Goal: Contribute content: Contribute content

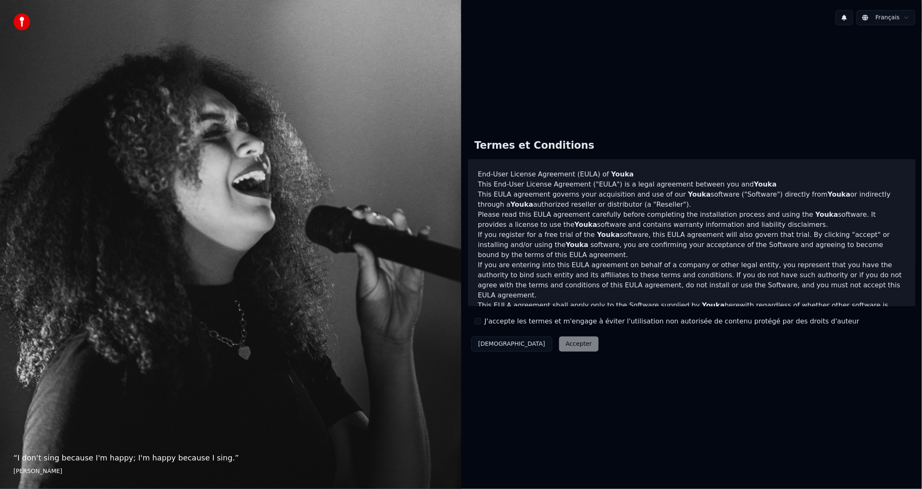
click at [506, 318] on label "J'accepte les termes et m'engage à éviter l'utilisation non autorisée de conten…" at bounding box center [672, 321] width 375 height 10
click at [481, 318] on button "J'accepte les termes et m'engage à éviter l'utilisation non autorisée de conten…" at bounding box center [478, 321] width 7 height 7
click at [559, 346] on button "Accepter" at bounding box center [578, 343] width 39 height 15
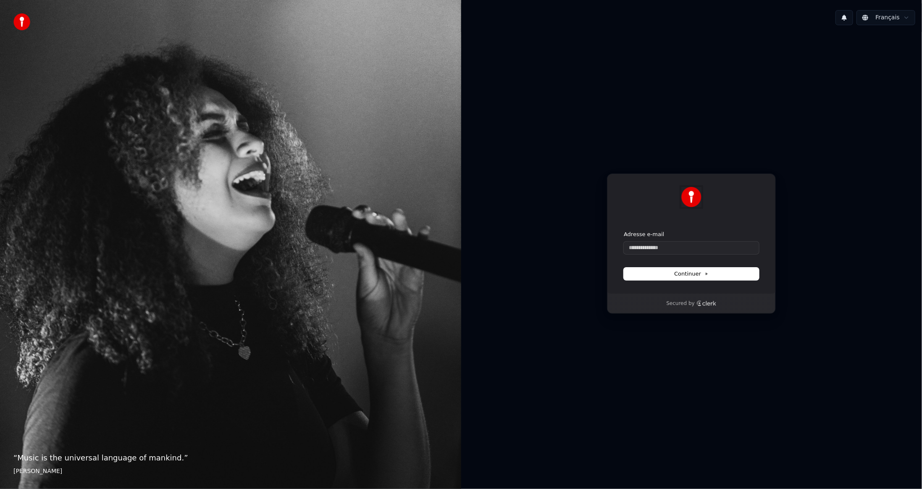
click at [690, 200] on img at bounding box center [691, 197] width 20 height 20
click at [649, 247] on input "Adresse e-mail" at bounding box center [691, 247] width 135 height 13
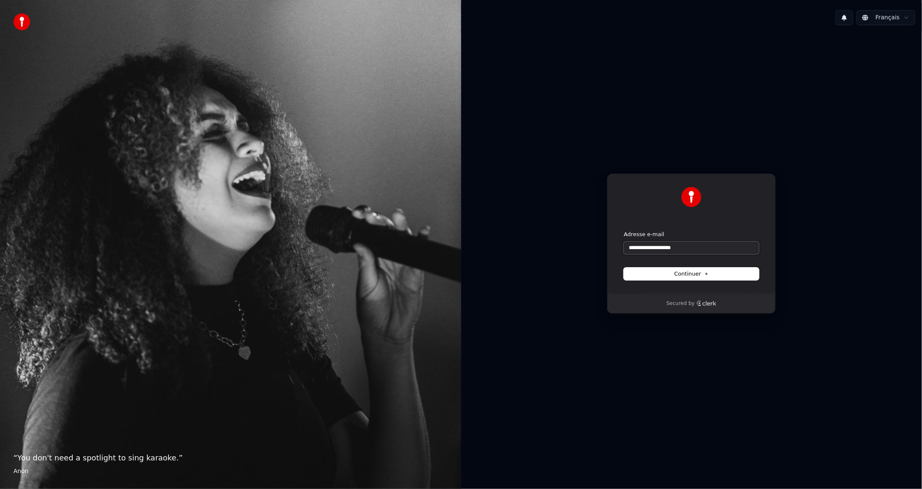
click at [624, 231] on button "submit" at bounding box center [624, 231] width 0 height 0
type input "**********"
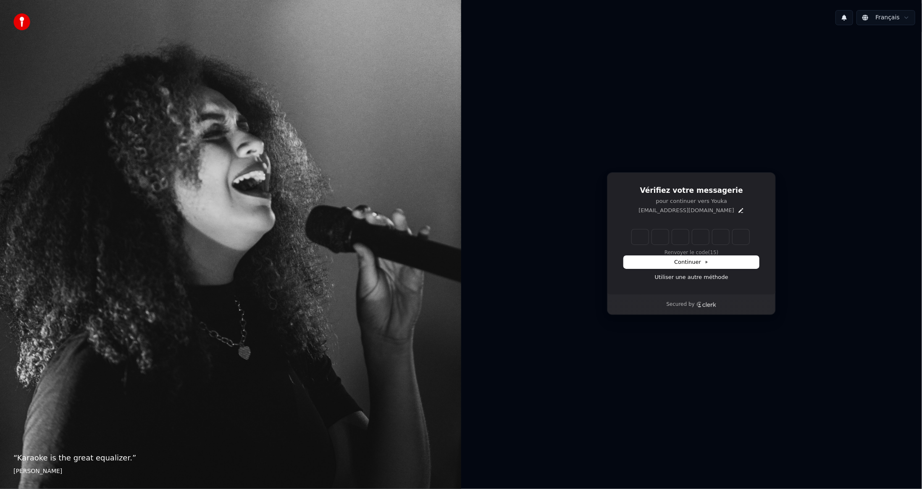
type input "*"
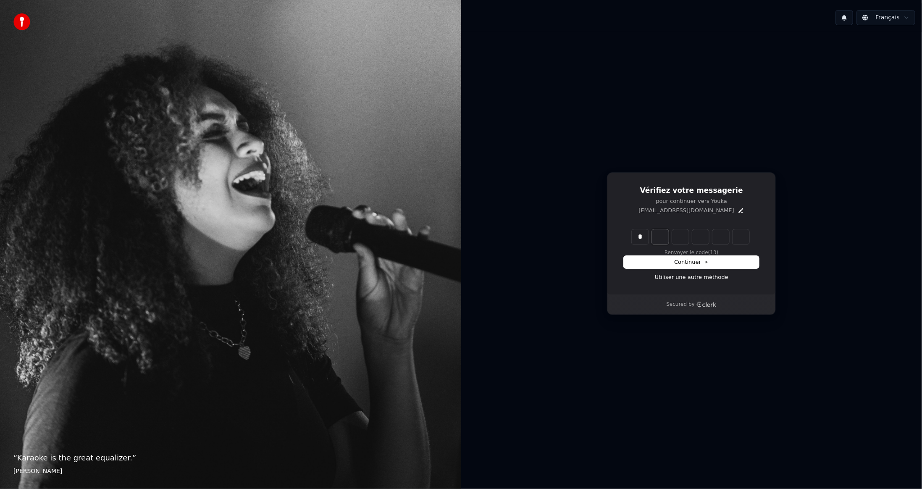
type input "*"
type input "**"
type input "*"
type input "***"
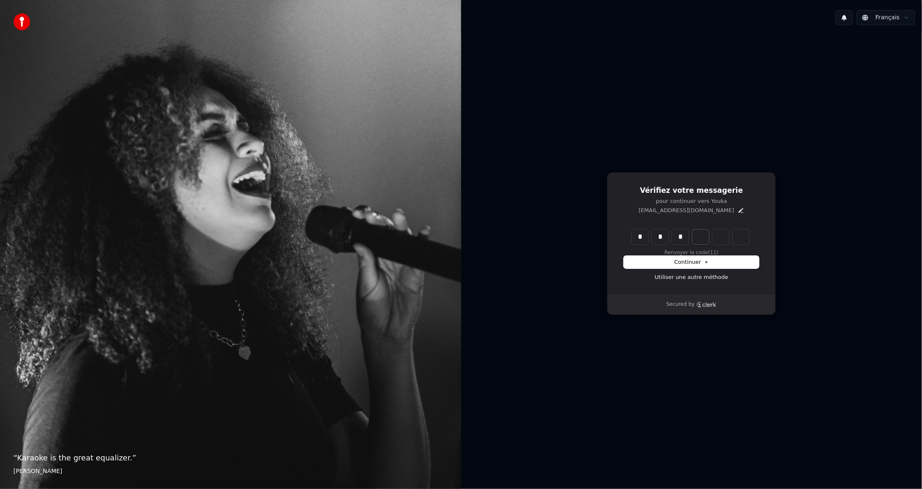
type input "*"
type input "****"
type input "*"
type input "******"
type input "*"
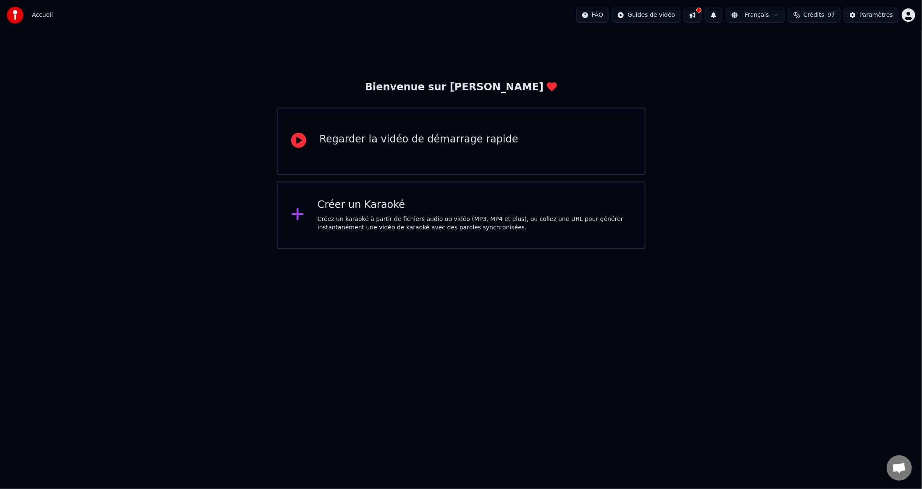
click at [36, 17] on span "Accueil" at bounding box center [42, 15] width 21 height 8
click at [17, 16] on img at bounding box center [15, 15] width 17 height 17
click at [358, 216] on div "Créez un karaoké à partir de fichiers audio ou vidéo (MP3, MP4 et plus), ou col…" at bounding box center [474, 223] width 314 height 17
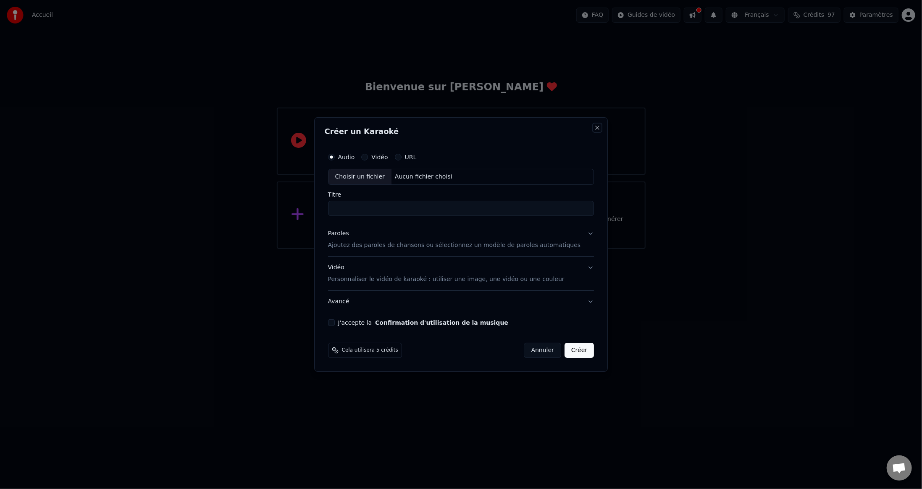
click at [594, 126] on button "Close" at bounding box center [597, 127] width 7 height 7
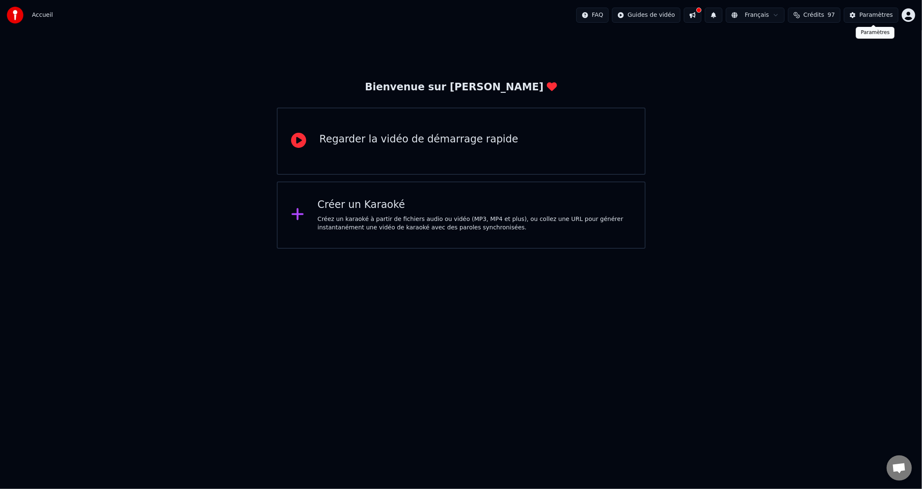
click at [863, 14] on div "Paramètres" at bounding box center [876, 15] width 34 height 8
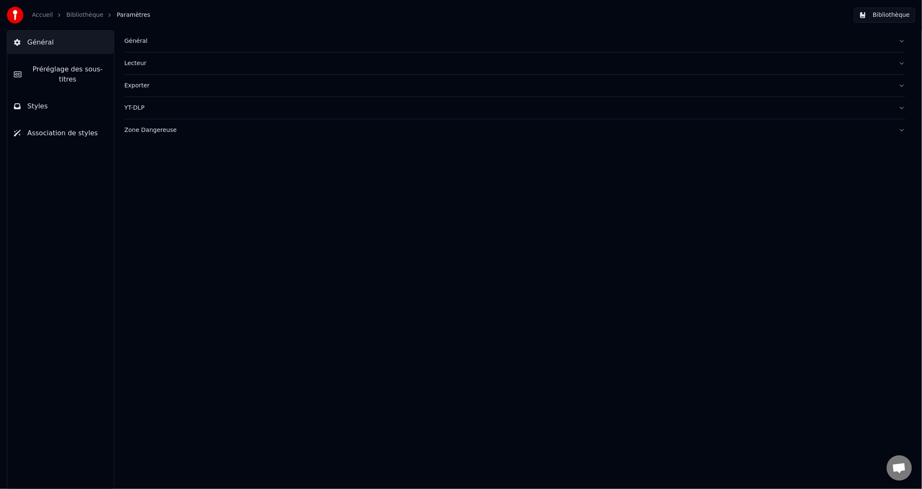
click at [78, 15] on link "Bibliothèque" at bounding box center [84, 15] width 37 height 8
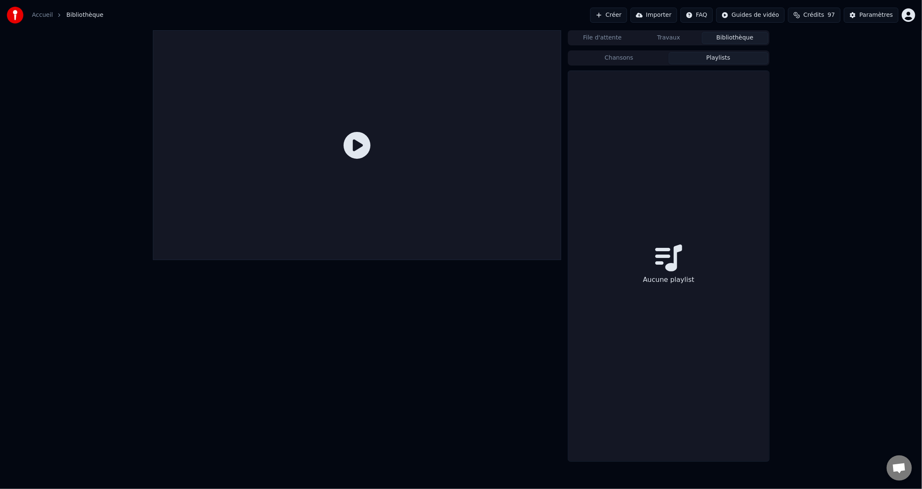
click at [695, 52] on button "Playlists" at bounding box center [719, 58] width 100 height 12
click at [640, 57] on button "Chansons" at bounding box center [619, 58] width 100 height 12
click at [616, 37] on button "File d'attente" at bounding box center [602, 38] width 66 height 12
click at [669, 36] on button "Travaux" at bounding box center [668, 38] width 66 height 12
click at [718, 36] on button "Bibliothèque" at bounding box center [735, 38] width 66 height 12
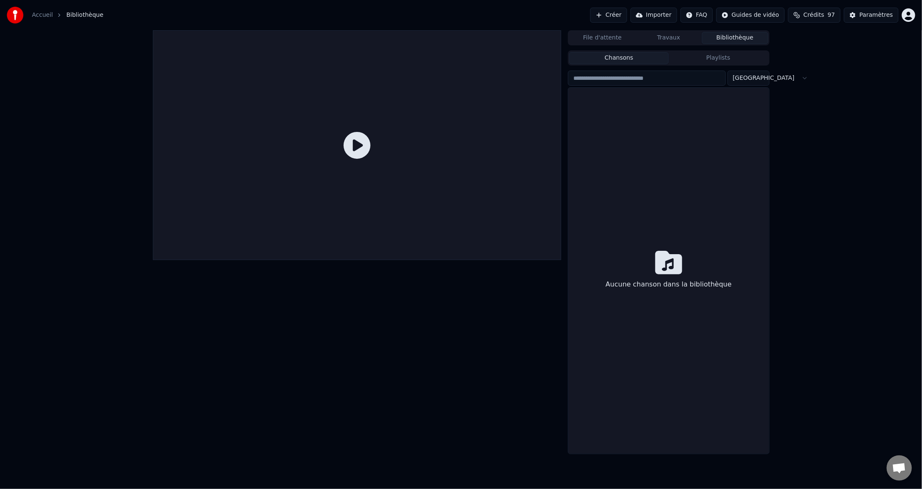
click at [650, 69] on div "Trier Aucune chanson dans la bibliothèque" at bounding box center [668, 261] width 201 height 385
click at [650, 225] on div "Aucune chanson dans la bibliothèque" at bounding box center [668, 271] width 200 height 366
click at [661, 247] on div "Aucune chanson dans la bibliothèque" at bounding box center [668, 271] width 200 height 366
drag, startPoint x: 661, startPoint y: 247, endPoint x: 665, endPoint y: 243, distance: 5.6
click at [664, 244] on div "Aucune chanson dans la bibliothèque" at bounding box center [668, 271] width 200 height 366
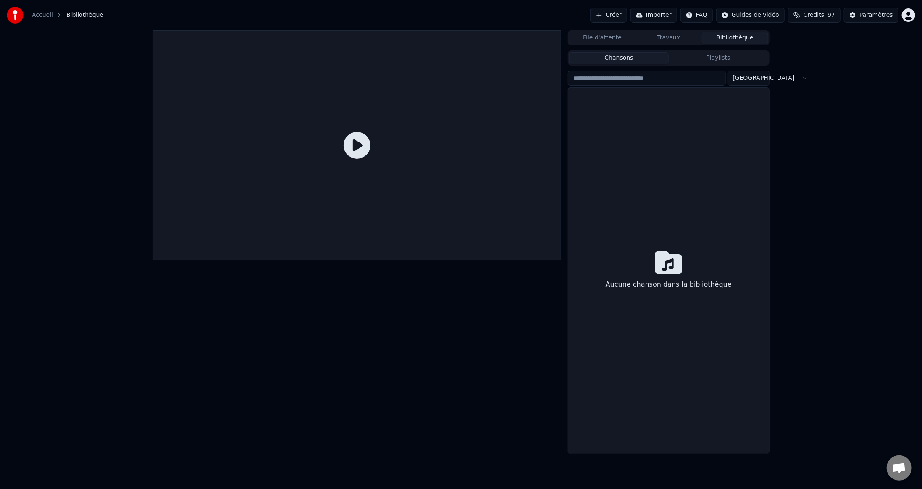
click at [626, 219] on div "Aucune chanson dans la bibliothèque" at bounding box center [668, 271] width 200 height 366
click at [625, 18] on button "Créer" at bounding box center [608, 15] width 37 height 15
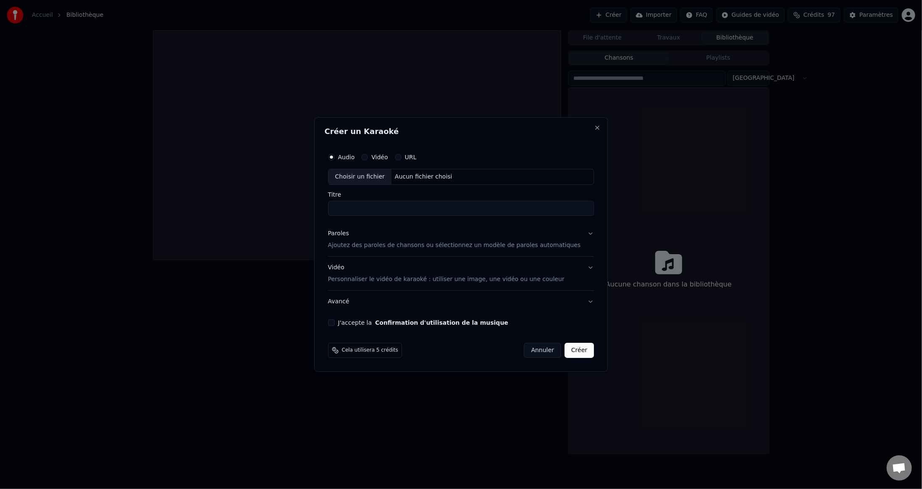
click at [375, 203] on input "Titre" at bounding box center [461, 208] width 266 height 15
click at [374, 204] on input "Titre" at bounding box center [461, 208] width 266 height 15
type input "**********"
click at [359, 244] on p "Ajoutez des paroles de chansons ou sélectionnez un modèle de paroles automatiqu…" at bounding box center [454, 245] width 253 height 8
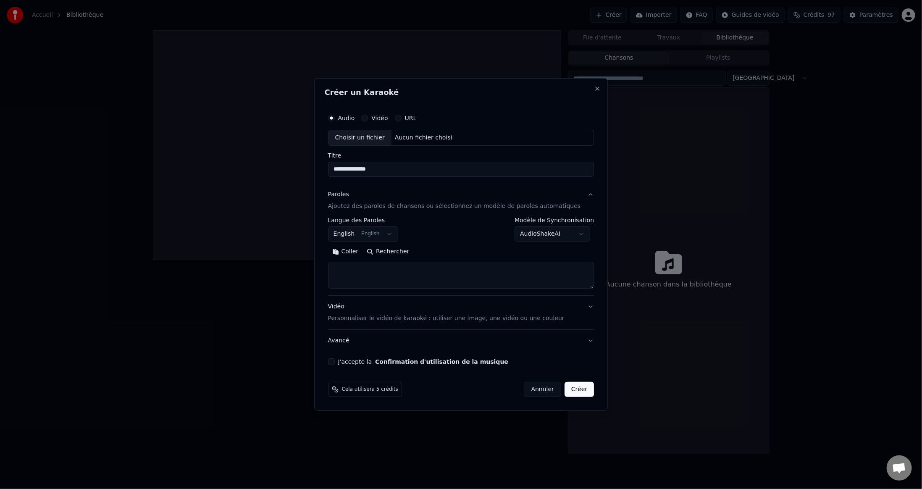
click at [437, 272] on textarea at bounding box center [461, 275] width 266 height 27
paste textarea "**********"
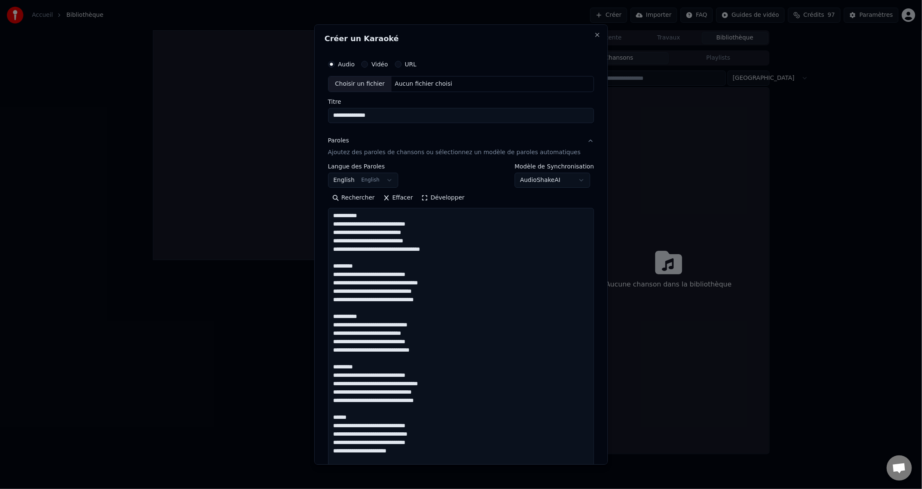
scroll to position [380, 0]
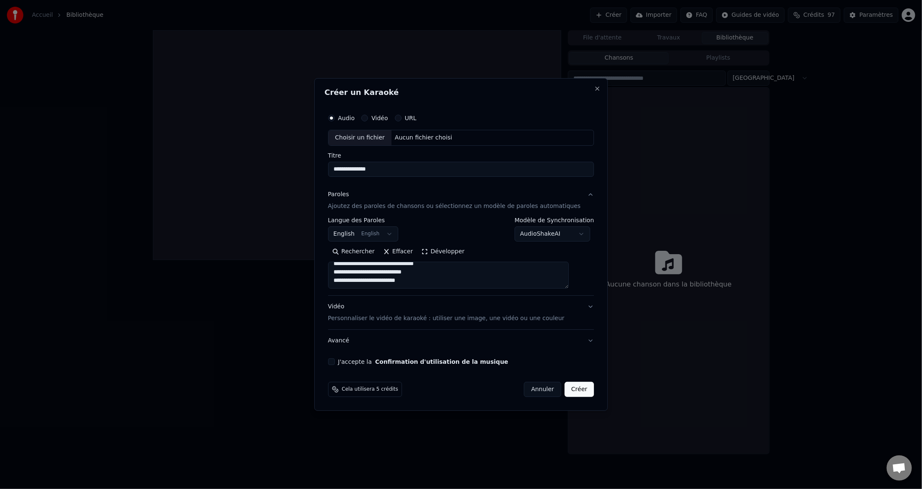
click at [437, 249] on button "Développer" at bounding box center [443, 251] width 52 height 13
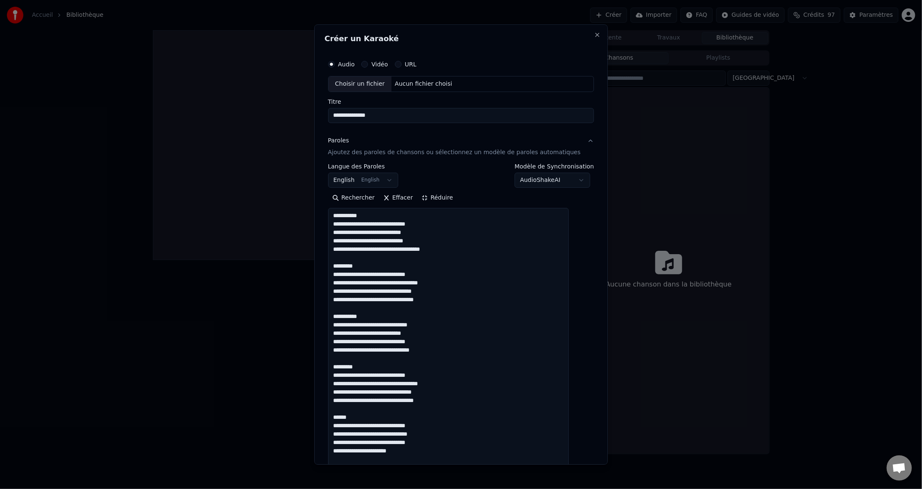
drag, startPoint x: 341, startPoint y: 223, endPoint x: 325, endPoint y: 207, distance: 22.6
click at [325, 207] on div "**********" at bounding box center [461, 244] width 294 height 440
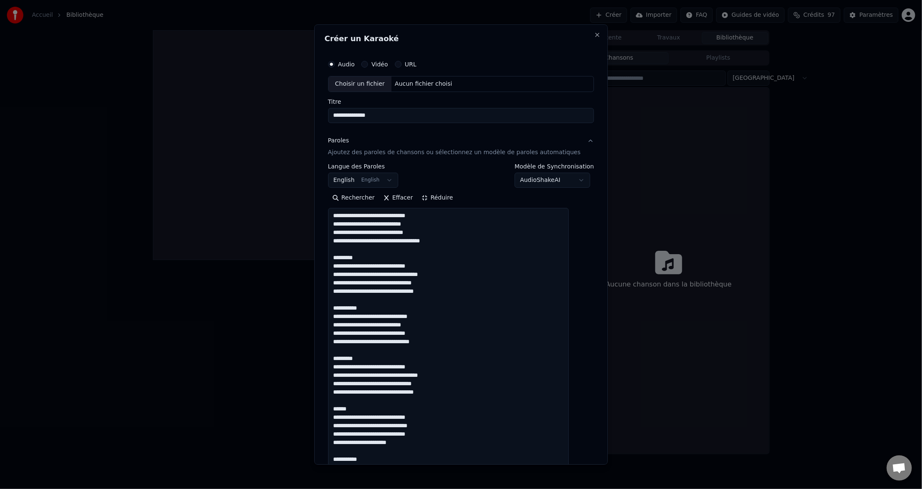
drag, startPoint x: 341, startPoint y: 267, endPoint x: 336, endPoint y: 249, distance: 19.3
click at [336, 249] on div "**********" at bounding box center [461, 374] width 273 height 645
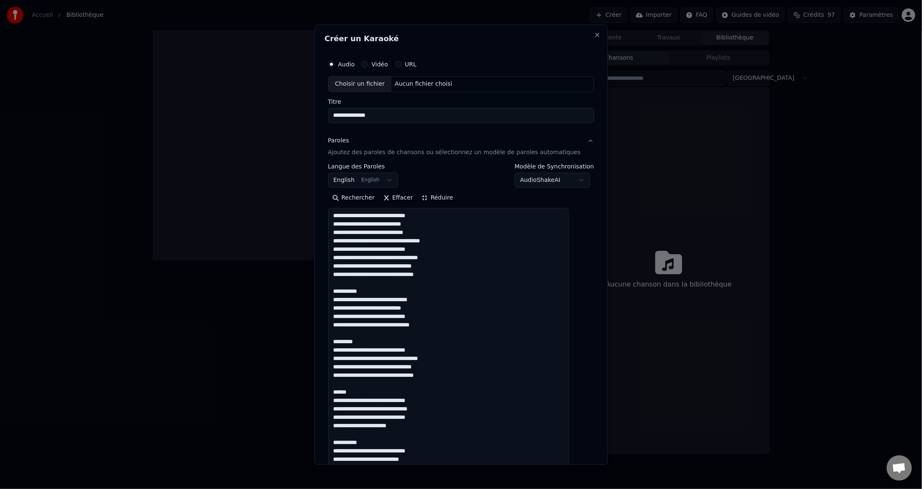
drag, startPoint x: 342, startPoint y: 301, endPoint x: 341, endPoint y: 286, distance: 15.2
click at [341, 286] on textarea at bounding box center [448, 413] width 241 height 410
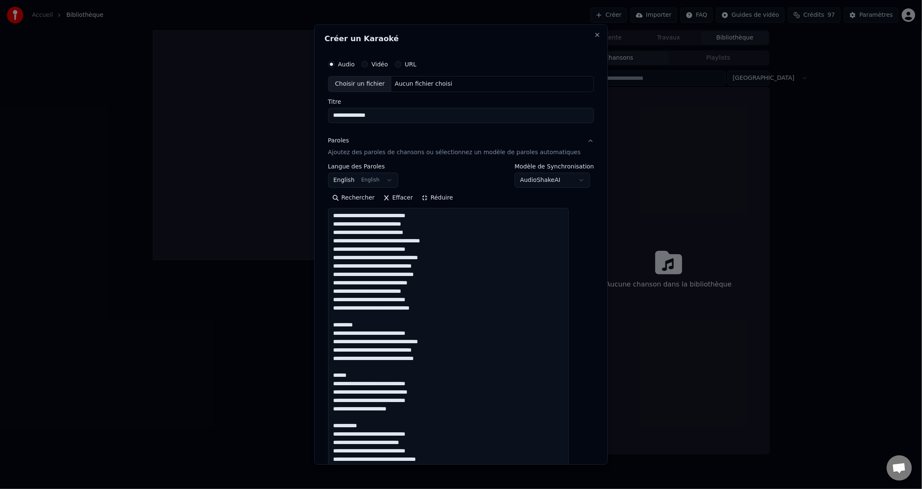
drag, startPoint x: 339, startPoint y: 333, endPoint x: 338, endPoint y: 317, distance: 16.0
click at [338, 317] on textarea at bounding box center [448, 413] width 241 height 410
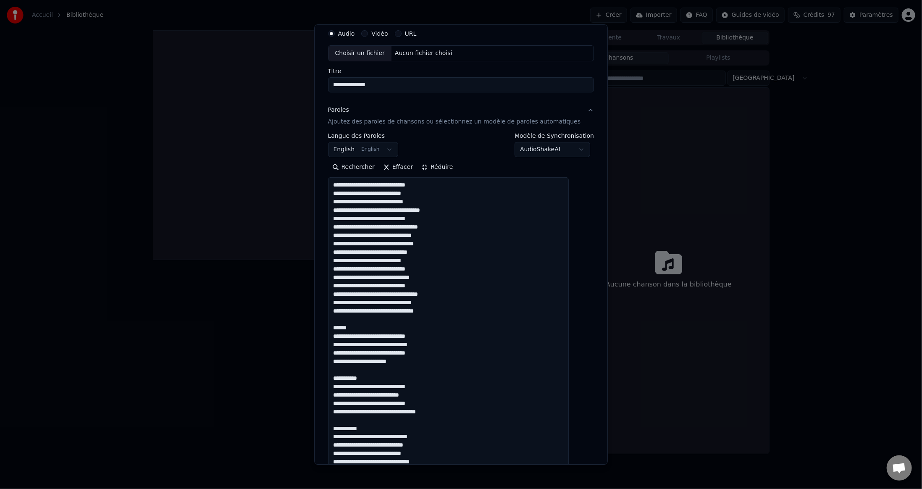
scroll to position [42, 0]
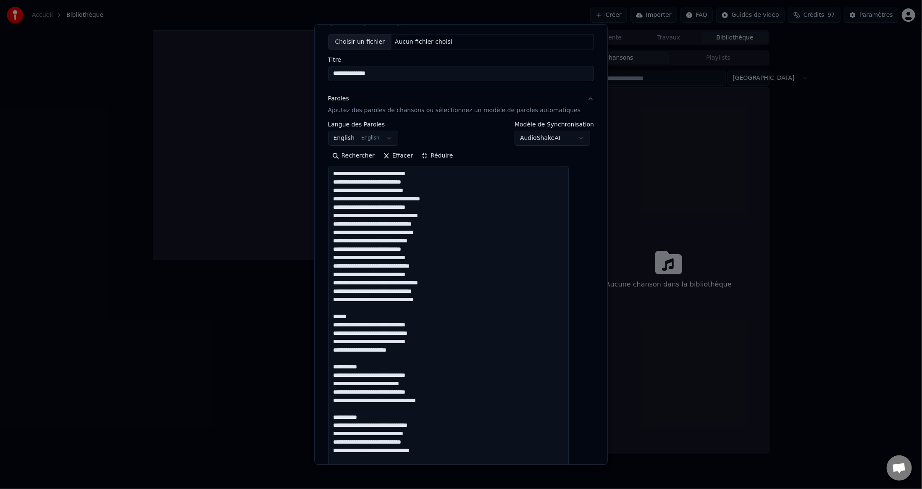
drag, startPoint x: 341, startPoint y: 325, endPoint x: 341, endPoint y: 308, distance: 17.7
click at [341, 308] on textarea at bounding box center [448, 371] width 241 height 410
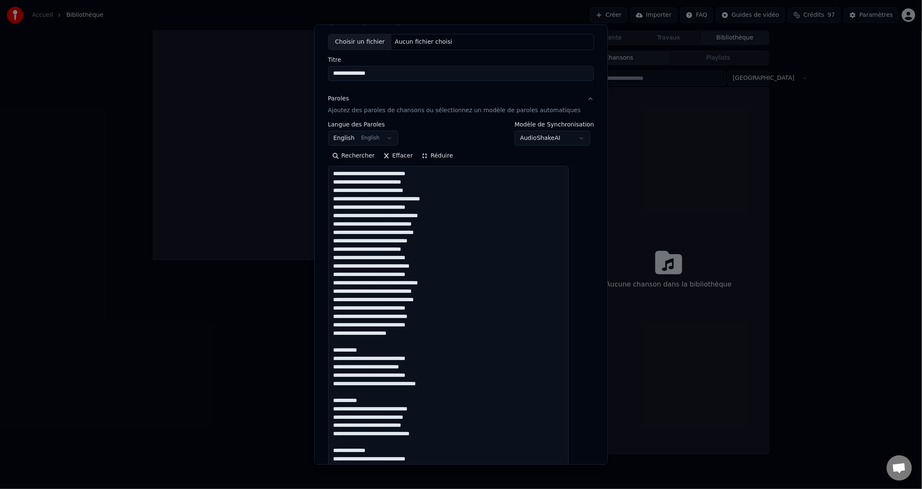
drag, startPoint x: 341, startPoint y: 357, endPoint x: 341, endPoint y: 342, distance: 15.1
click at [341, 342] on textarea at bounding box center [448, 371] width 241 height 410
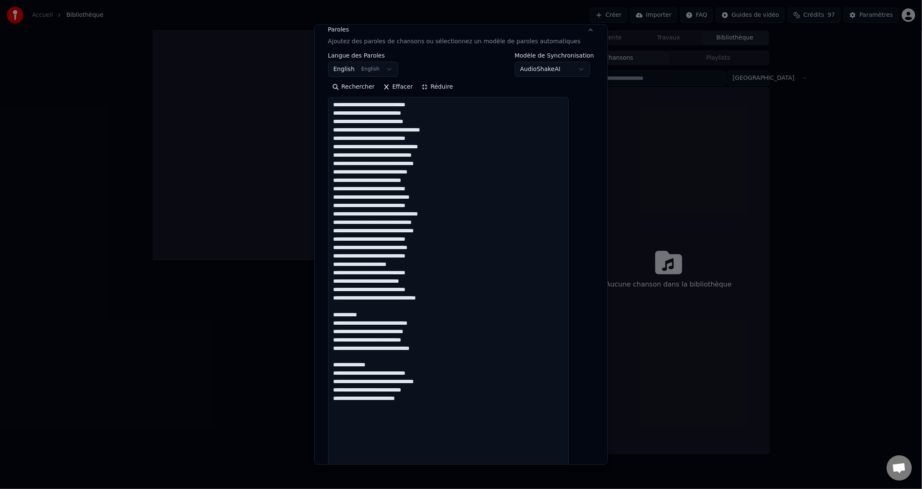
scroll to position [126, 0]
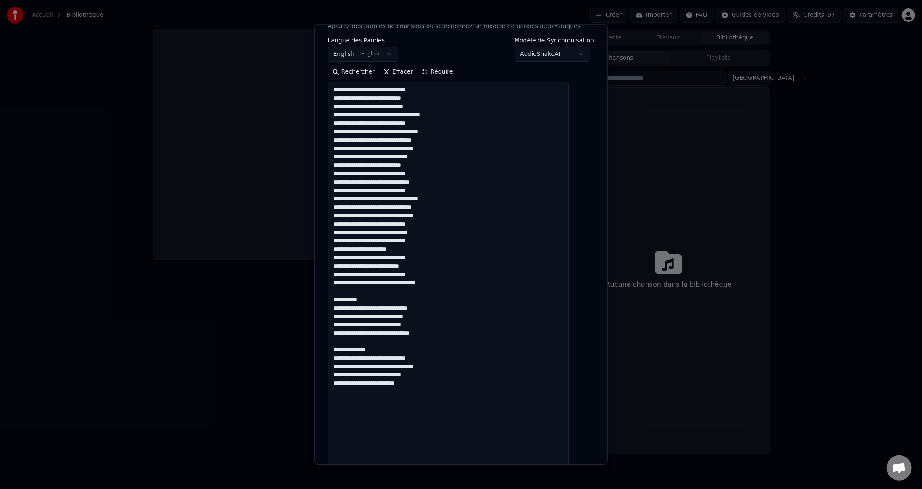
drag, startPoint x: 340, startPoint y: 308, endPoint x: 340, endPoint y: 294, distance: 13.4
click at [340, 294] on textarea at bounding box center [448, 287] width 241 height 410
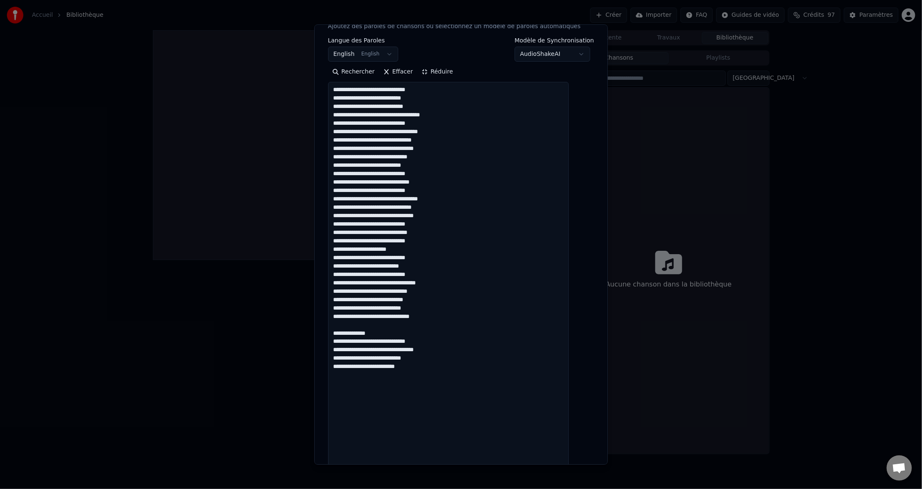
drag, startPoint x: 340, startPoint y: 343, endPoint x: 341, endPoint y: 325, distance: 17.6
click at [341, 325] on textarea at bounding box center [448, 287] width 241 height 410
click at [417, 349] on textarea at bounding box center [448, 287] width 241 height 410
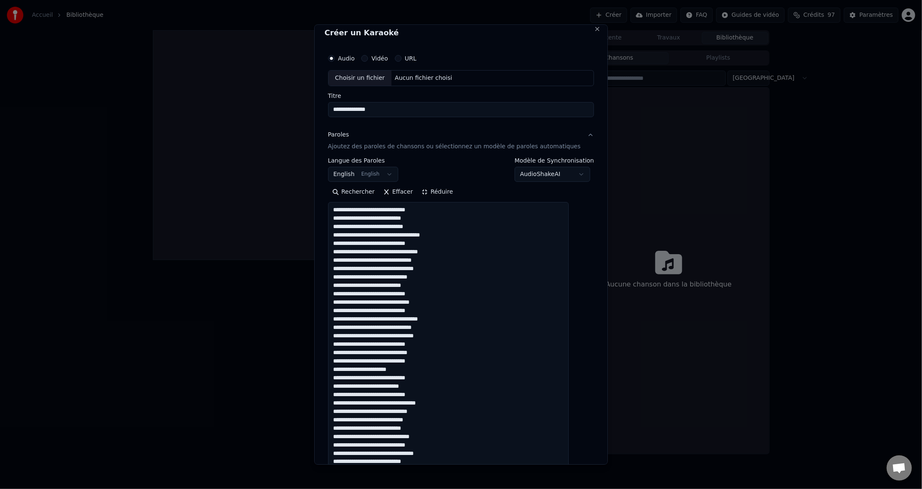
scroll to position [0, 0]
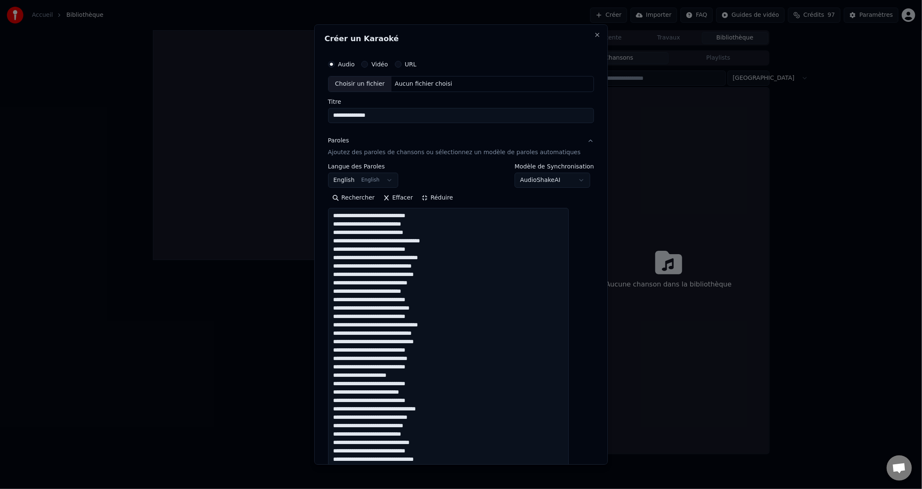
type textarea "**********"
click at [393, 180] on button "English English" at bounding box center [363, 180] width 71 height 15
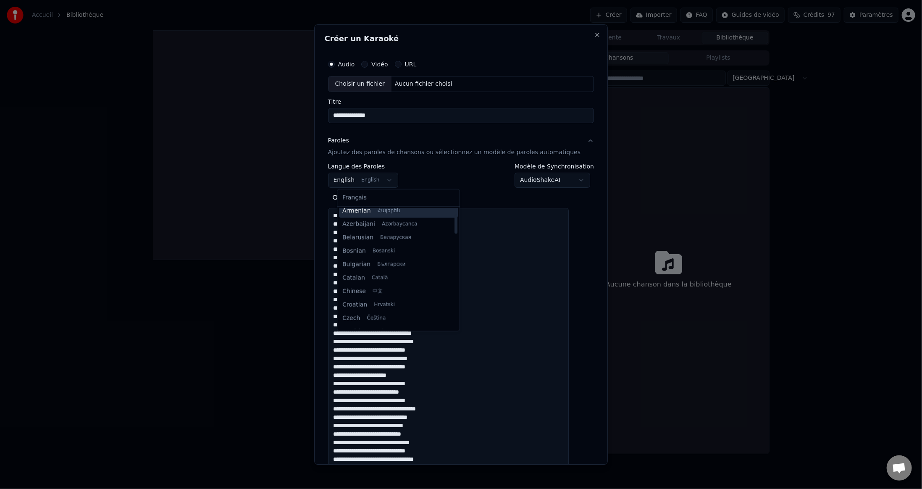
scroll to position [42, 0]
select select "**"
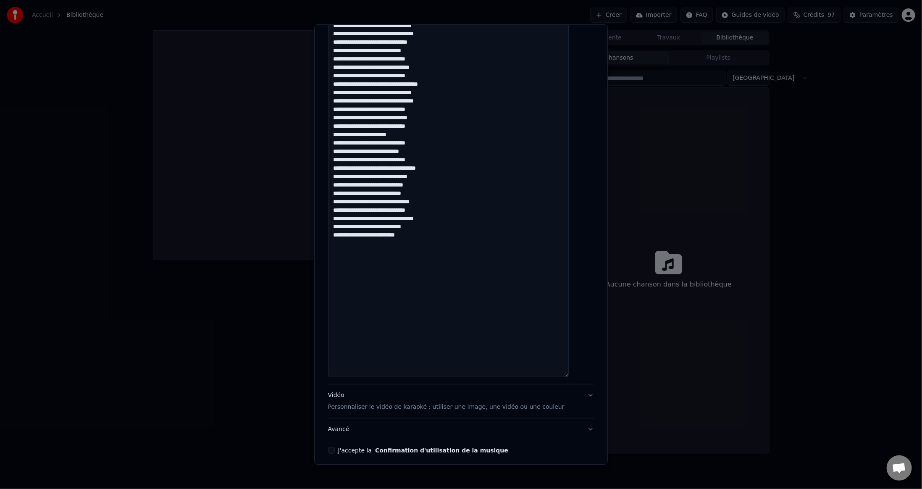
scroll to position [274, 0]
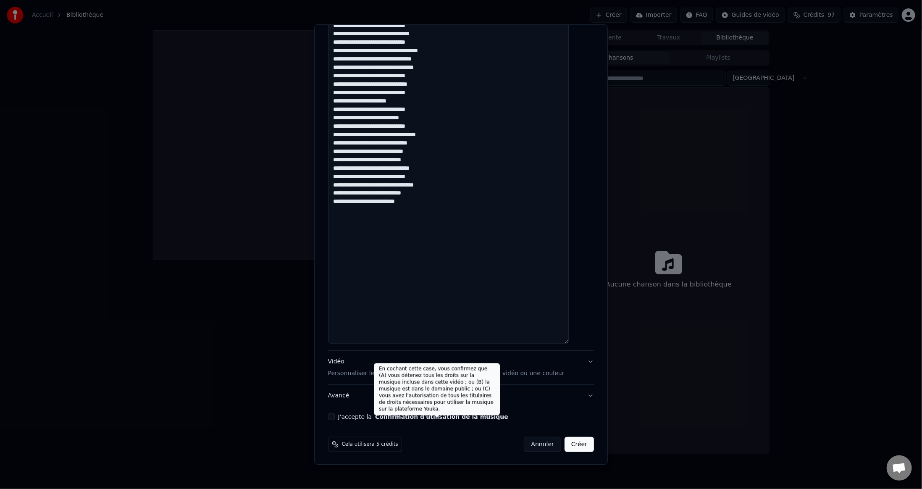
click at [387, 415] on button "Confirmation d'utilisation de la musique" at bounding box center [441, 417] width 133 height 6
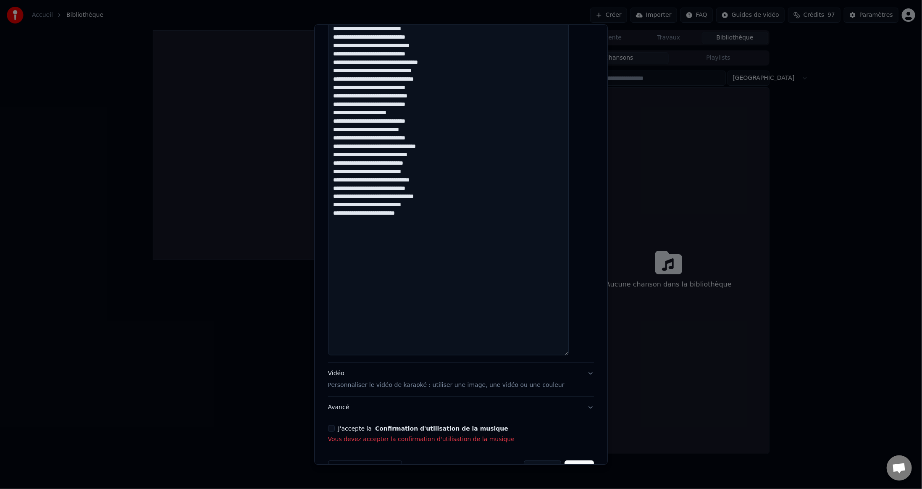
scroll to position [286, 0]
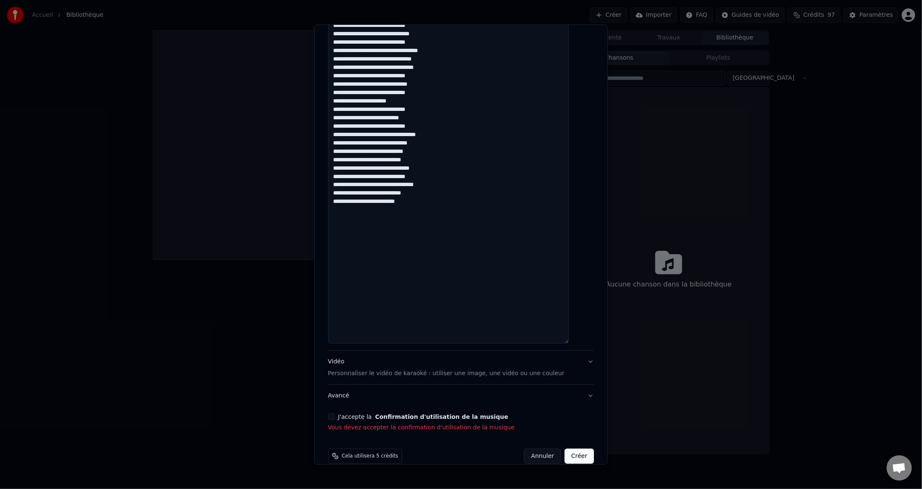
click at [335, 417] on button "J'accepte la Confirmation d'utilisation de la musique" at bounding box center [331, 416] width 7 height 7
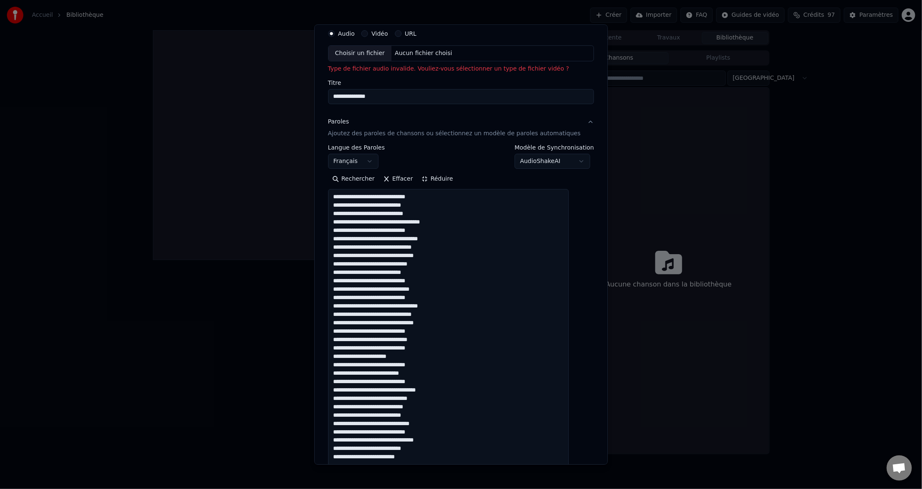
scroll to position [0, 0]
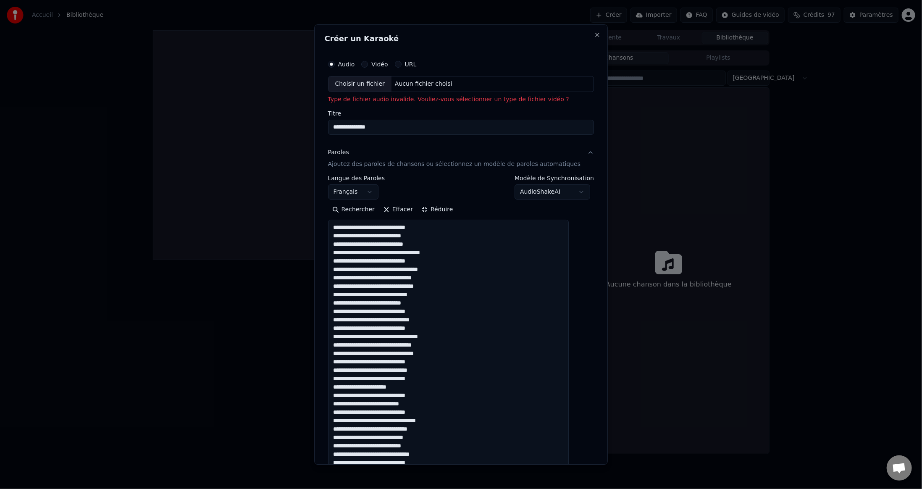
click at [374, 83] on div "Choisir un fichier" at bounding box center [359, 83] width 63 height 15
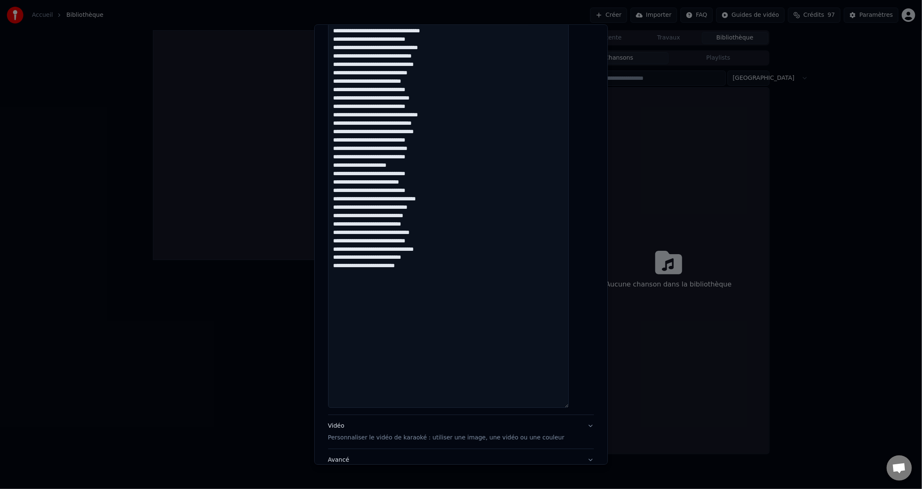
scroll to position [274, 0]
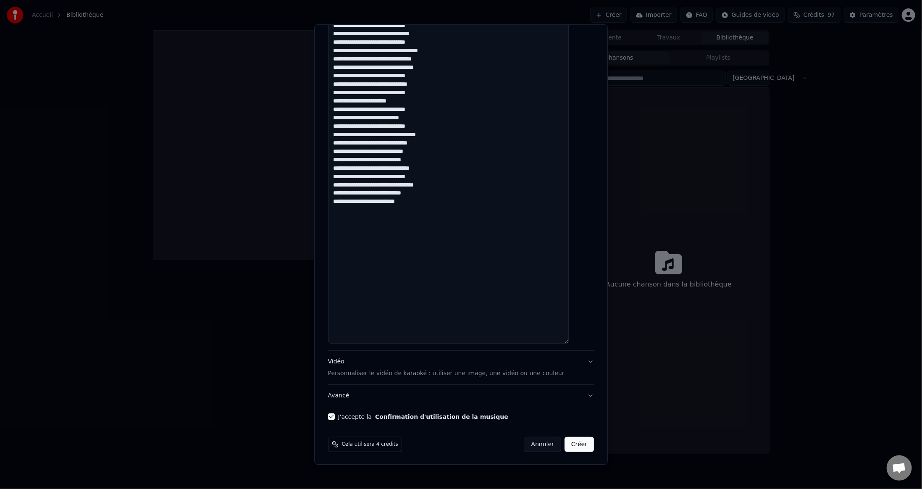
click at [564, 445] on button "Créer" at bounding box center [578, 444] width 29 height 15
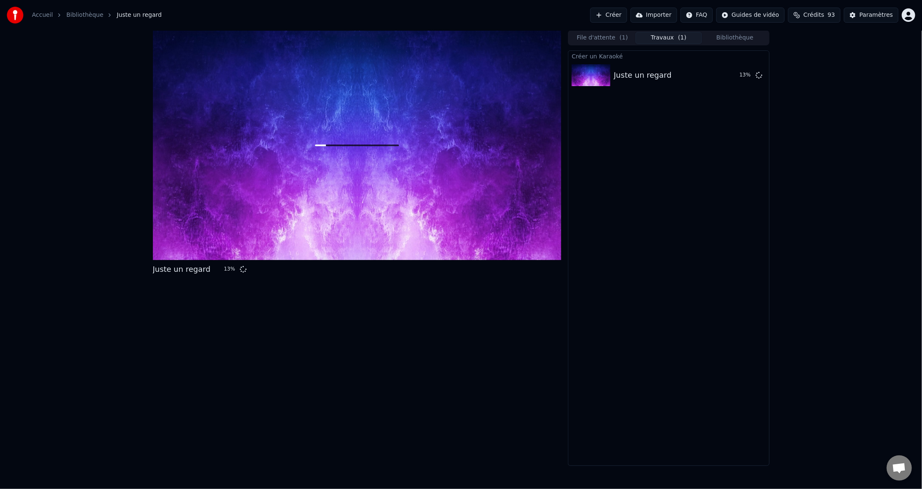
click at [830, 16] on button "Crédits 93" at bounding box center [814, 15] width 52 height 15
click at [811, 76] on button "Actualiser" at bounding box center [819, 78] width 50 height 15
click at [818, 76] on button "Actualiser" at bounding box center [819, 78] width 50 height 15
click at [820, 112] on div "Juste un regard 15 % File d'attente ( 1 ) Travaux ( 1 ) Bibliothèque Créer un […" at bounding box center [461, 247] width 922 height 435
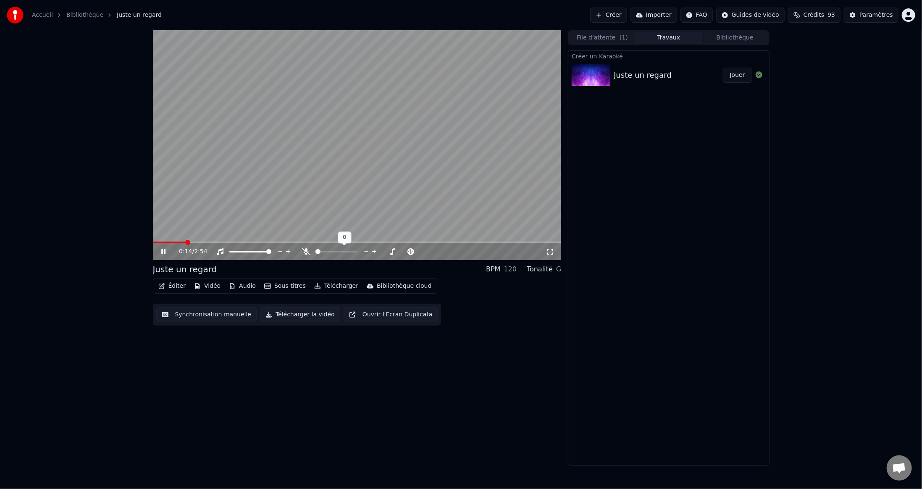
click at [327, 251] on div at bounding box center [344, 251] width 68 height 8
click at [326, 254] on div at bounding box center [344, 251] width 68 height 8
click at [328, 253] on div at bounding box center [344, 251] width 68 height 8
click at [329, 252] on span at bounding box center [336, 252] width 42 height 2
click at [341, 252] on span at bounding box center [340, 251] width 5 height 5
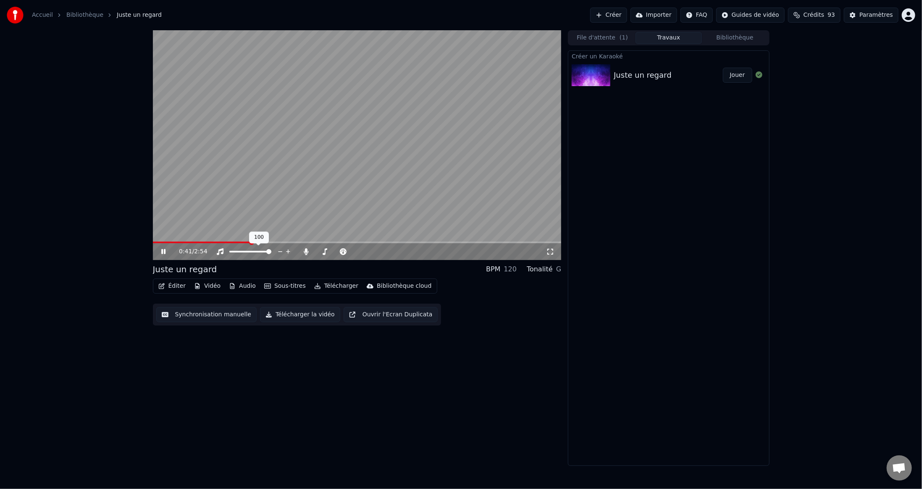
click at [271, 249] on span at bounding box center [268, 251] width 5 height 5
click at [343, 251] on span at bounding box center [344, 252] width 21 height 2
click at [353, 251] on span at bounding box center [355, 252] width 42 height 2
click at [324, 251] on span at bounding box center [328, 252] width 26 height 2
click at [333, 251] on span at bounding box center [336, 252] width 42 height 2
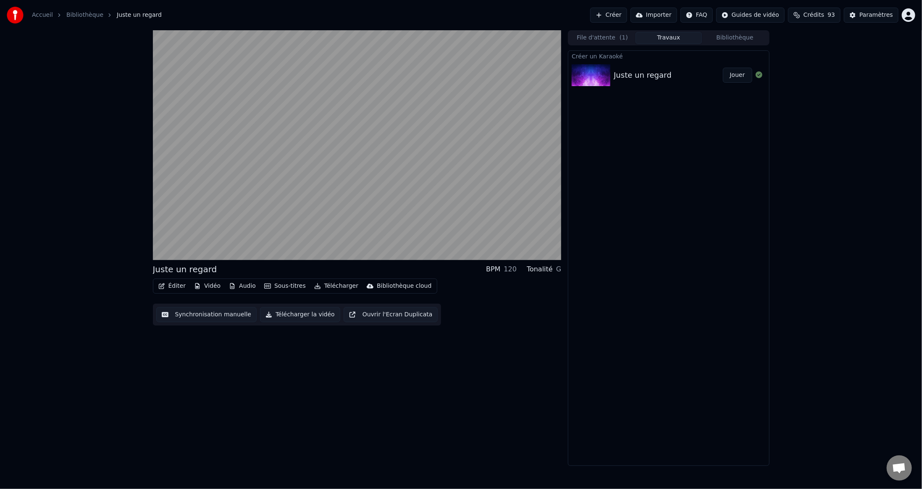
click at [176, 286] on button "Éditer" at bounding box center [172, 286] width 34 height 12
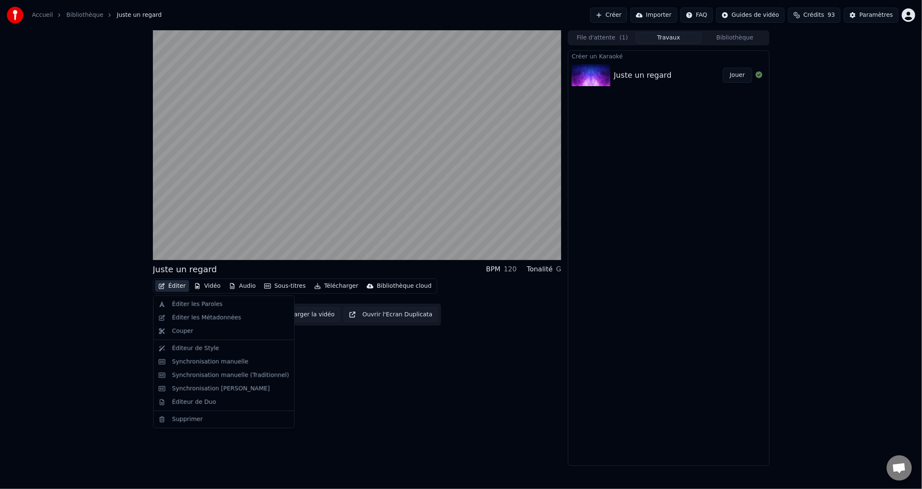
click at [121, 300] on div "Juste un regard BPM 120 Tonalité G Éditer Vidéo Audio Sous-titres Télécharger B…" at bounding box center [461, 247] width 922 height 435
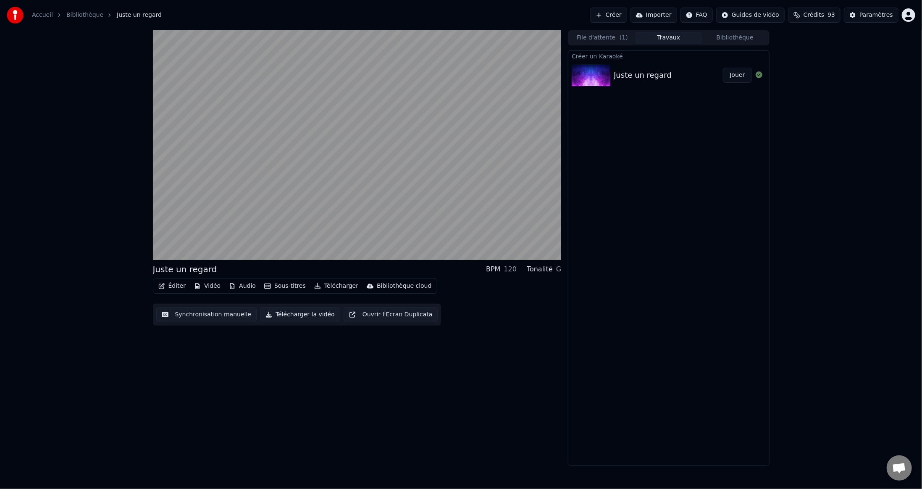
click at [219, 317] on button "Synchronisation manuelle" at bounding box center [206, 314] width 101 height 15
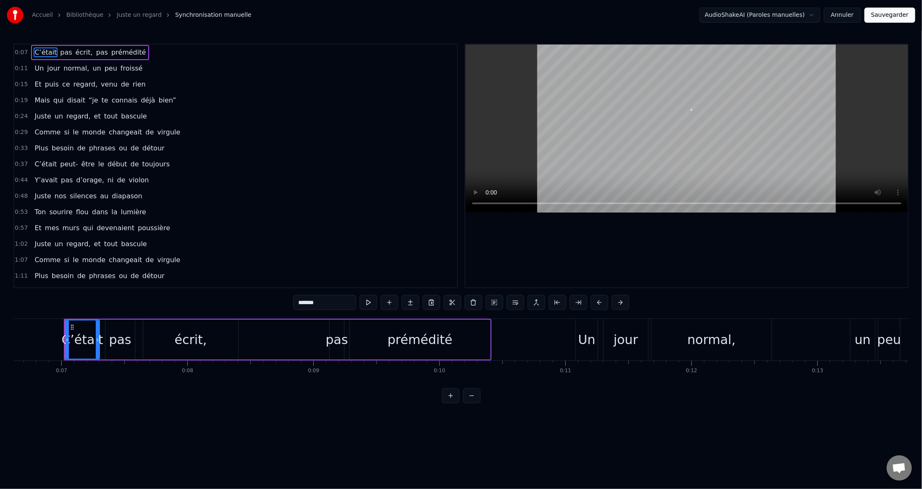
scroll to position [0, 842]
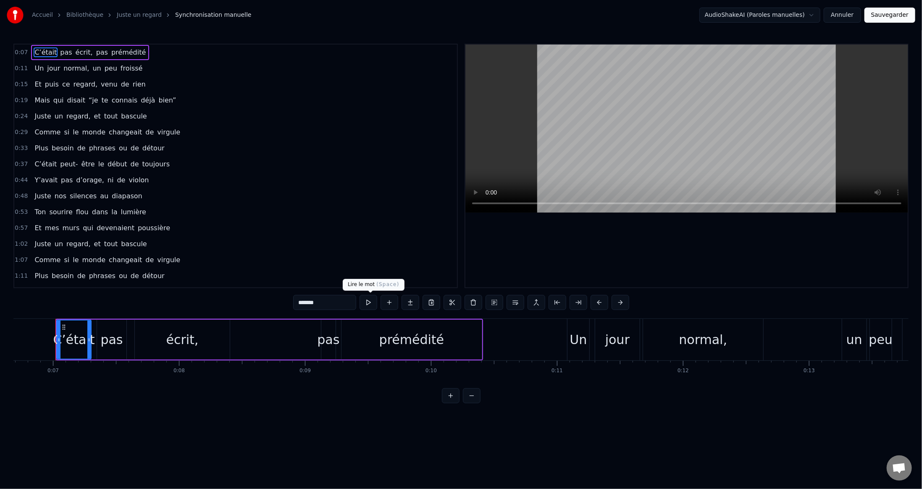
click at [370, 303] on button at bounding box center [368, 302] width 18 height 15
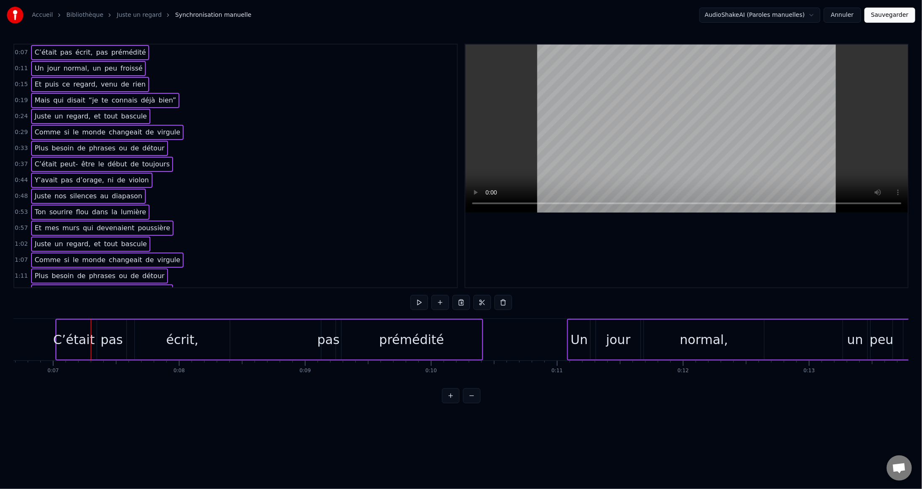
click at [74, 335] on div "C’était" at bounding box center [74, 339] width 42 height 19
click at [59, 324] on div "C’était" at bounding box center [74, 340] width 34 height 40
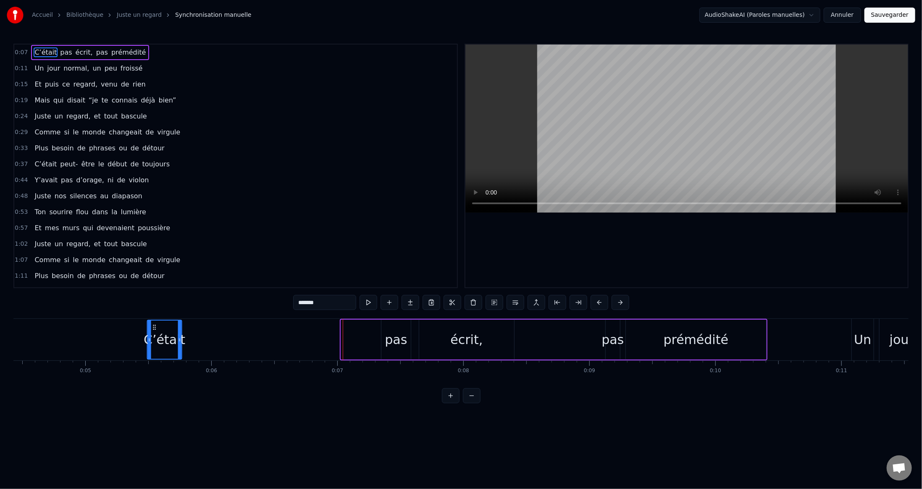
scroll to position [0, 555]
drag, startPoint x: 65, startPoint y: 326, endPoint x: 338, endPoint y: 328, distance: 273.8
click at [338, 328] on icon at bounding box center [338, 327] width 7 height 7
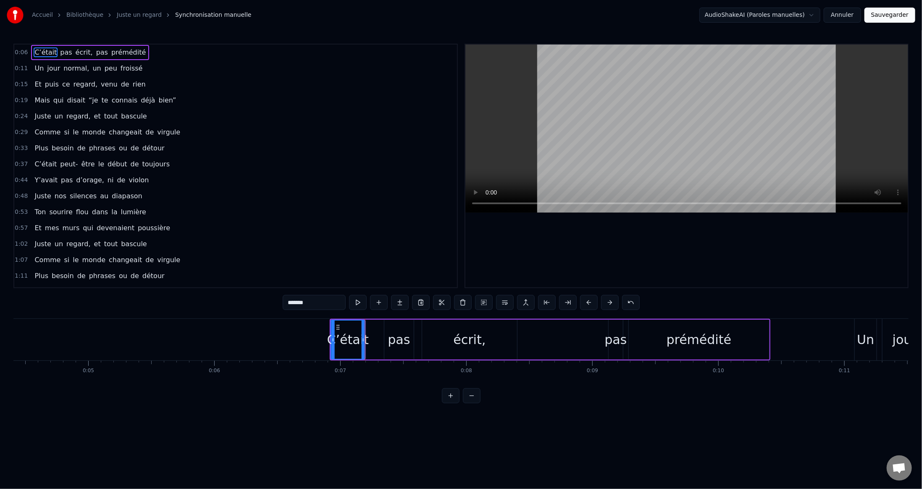
click at [335, 328] on icon at bounding box center [338, 327] width 7 height 7
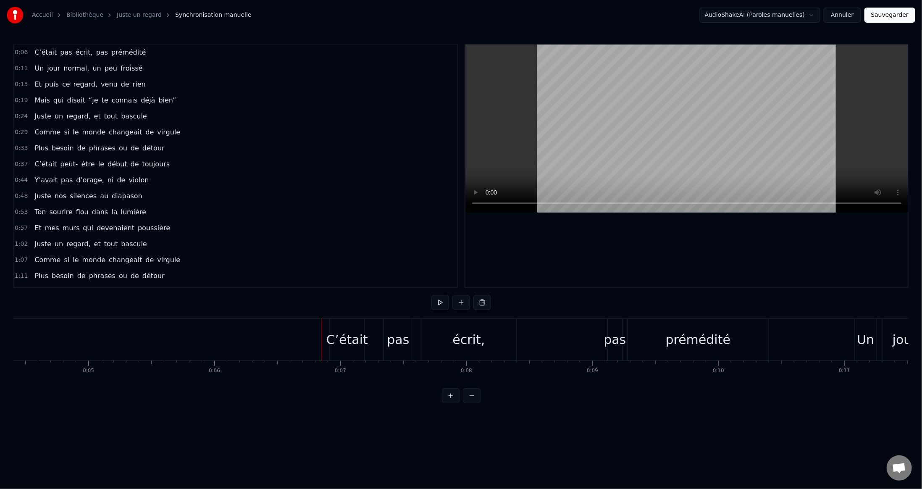
click at [339, 327] on div "C’était" at bounding box center [347, 340] width 34 height 42
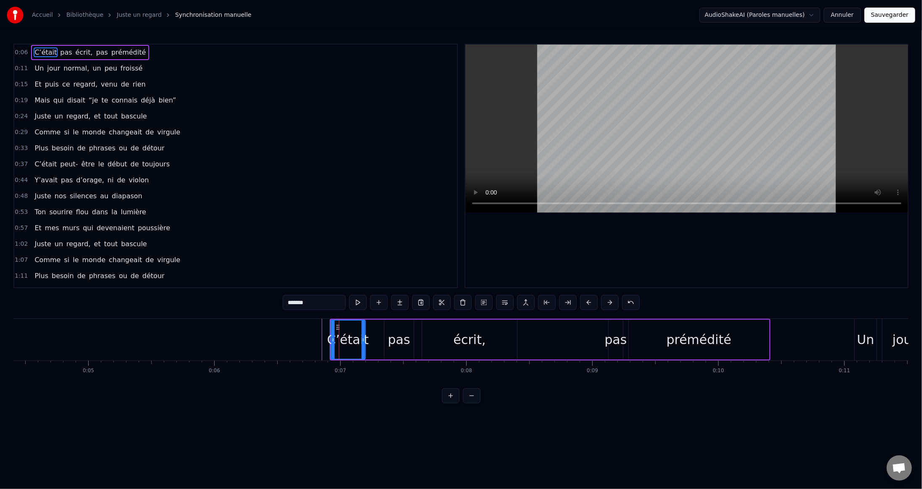
drag, startPoint x: 336, startPoint y: 326, endPoint x: 329, endPoint y: 327, distance: 7.2
click at [330, 327] on div "C’était pas écrit, pas prémédité" at bounding box center [550, 340] width 440 height 42
click at [337, 325] on icon at bounding box center [337, 326] width 7 height 7
click at [349, 329] on div "C’était" at bounding box center [348, 340] width 34 height 40
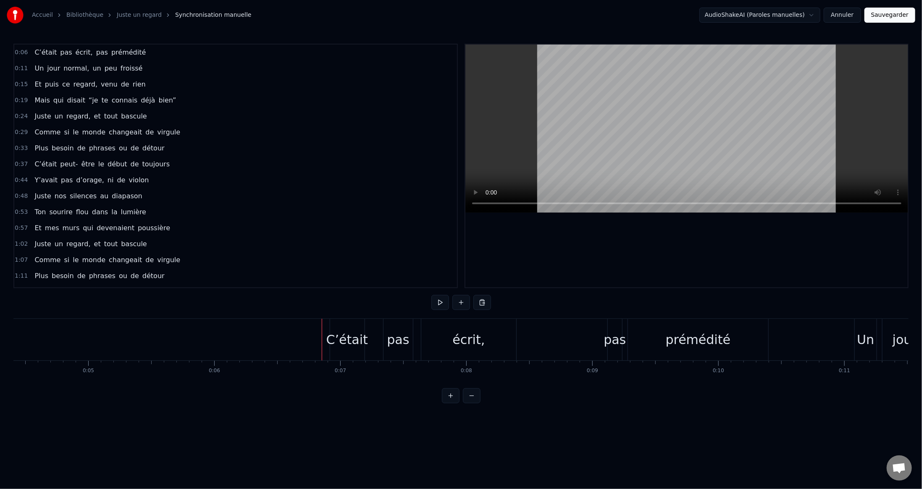
click at [401, 336] on div "pas" at bounding box center [398, 339] width 22 height 19
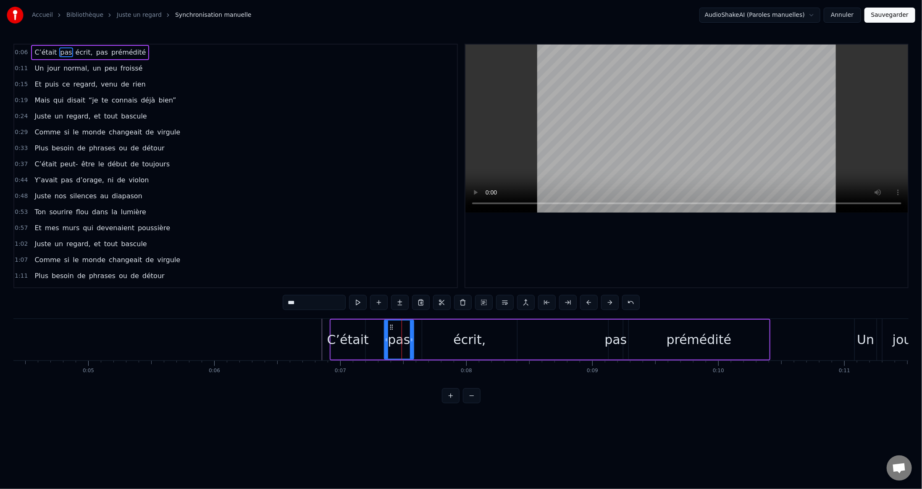
drag, startPoint x: 390, startPoint y: 326, endPoint x: 375, endPoint y: 326, distance: 15.1
click at [375, 326] on div "C’était pas écrit, pas prémédité" at bounding box center [550, 340] width 440 height 42
click at [388, 341] on div "pas" at bounding box center [398, 340] width 29 height 40
drag, startPoint x: 385, startPoint y: 338, endPoint x: 378, endPoint y: 338, distance: 7.2
click at [378, 338] on icon at bounding box center [379, 339] width 3 height 7
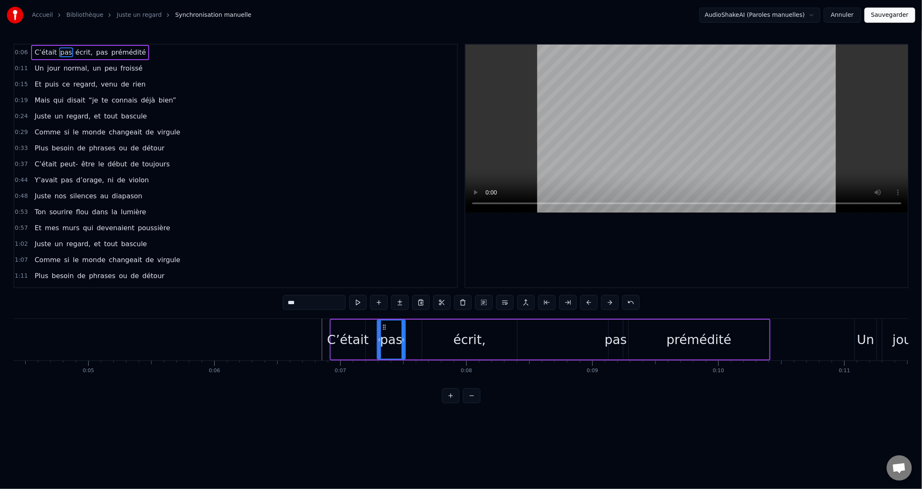
drag, startPoint x: 411, startPoint y: 338, endPoint x: 402, endPoint y: 338, distance: 8.4
click at [402, 338] on icon at bounding box center [402, 339] width 3 height 7
